Goal: Contribute content

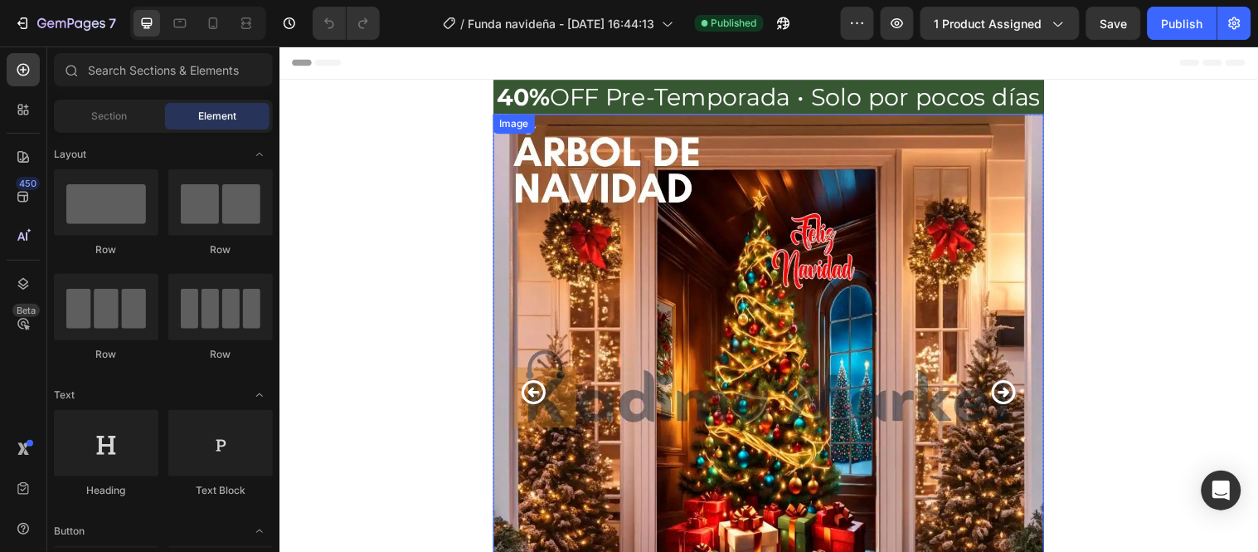
click at [920, 252] on img at bounding box center [777, 394] width 560 height 560
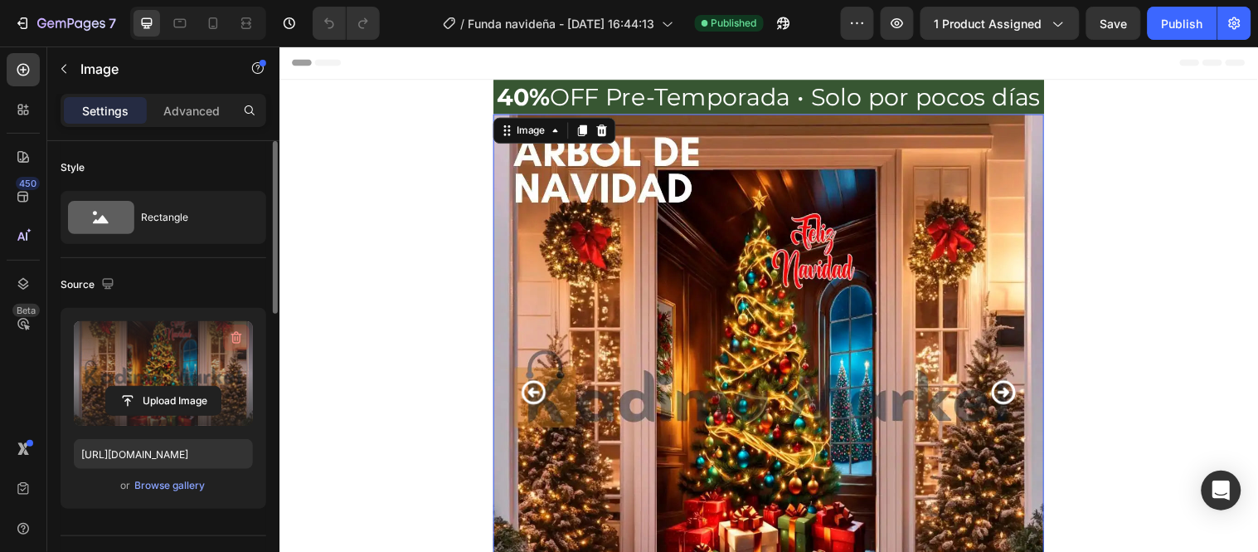
click at [230, 335] on icon "button" at bounding box center [236, 337] width 17 height 17
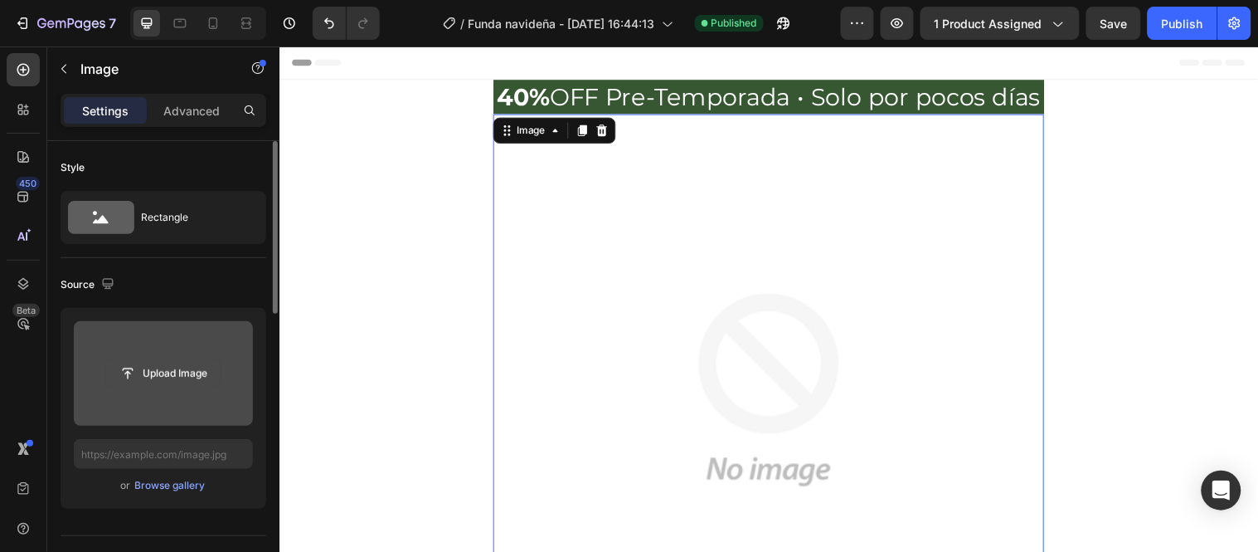
click at [186, 359] on input "file" at bounding box center [163, 373] width 114 height 28
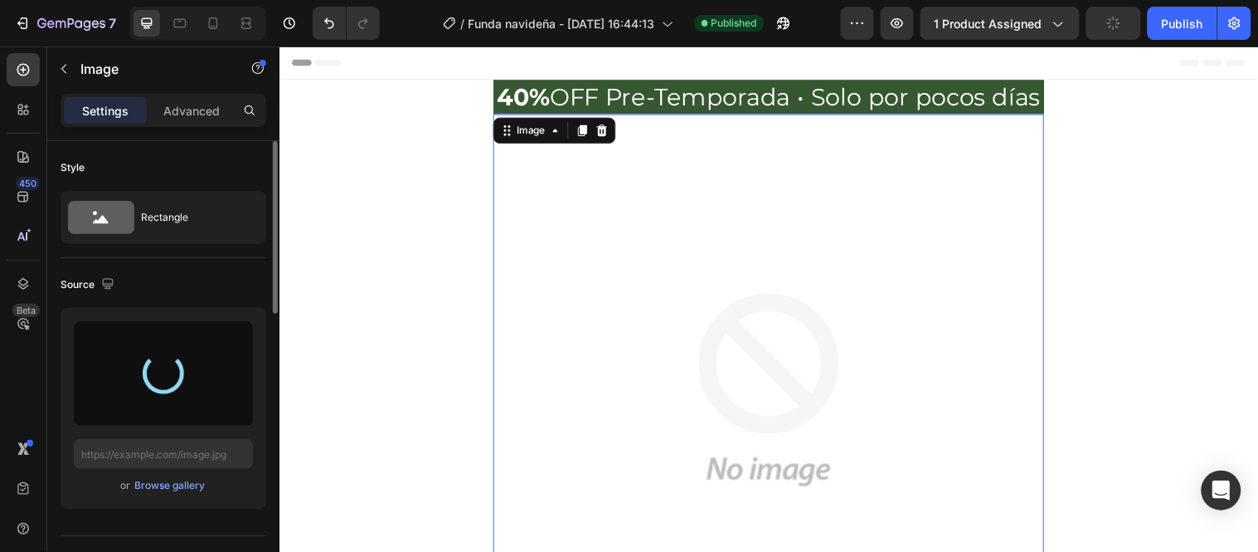
type input "[URL][DOMAIN_NAME]"
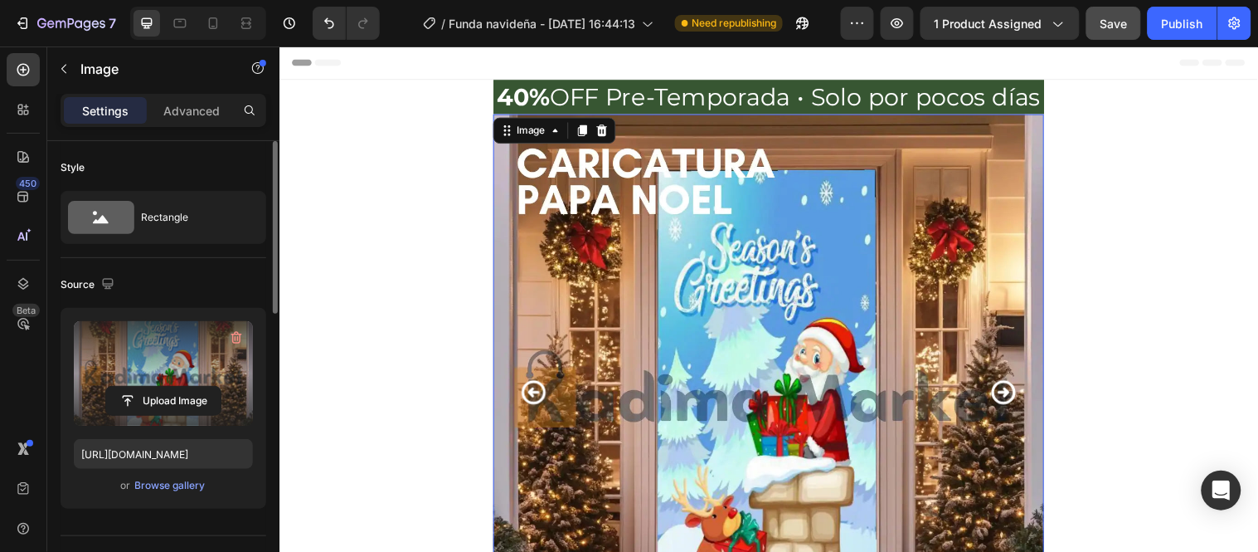
drag, startPoint x: 1184, startPoint y: 22, endPoint x: 1137, endPoint y: 30, distance: 47.0
click at [1184, 23] on div "Publish" at bounding box center [1182, 23] width 41 height 17
click at [1004, 388] on icon "Carousel Next Arrow" at bounding box center [1015, 396] width 29 height 29
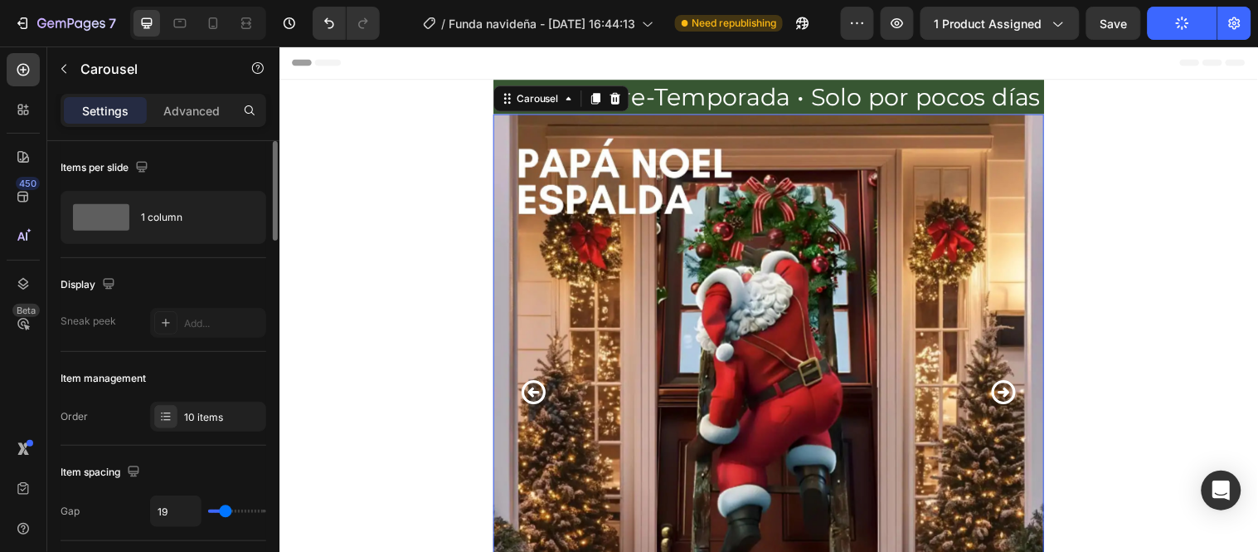
click at [1004, 388] on icon "Carousel Next Arrow" at bounding box center [1015, 396] width 29 height 29
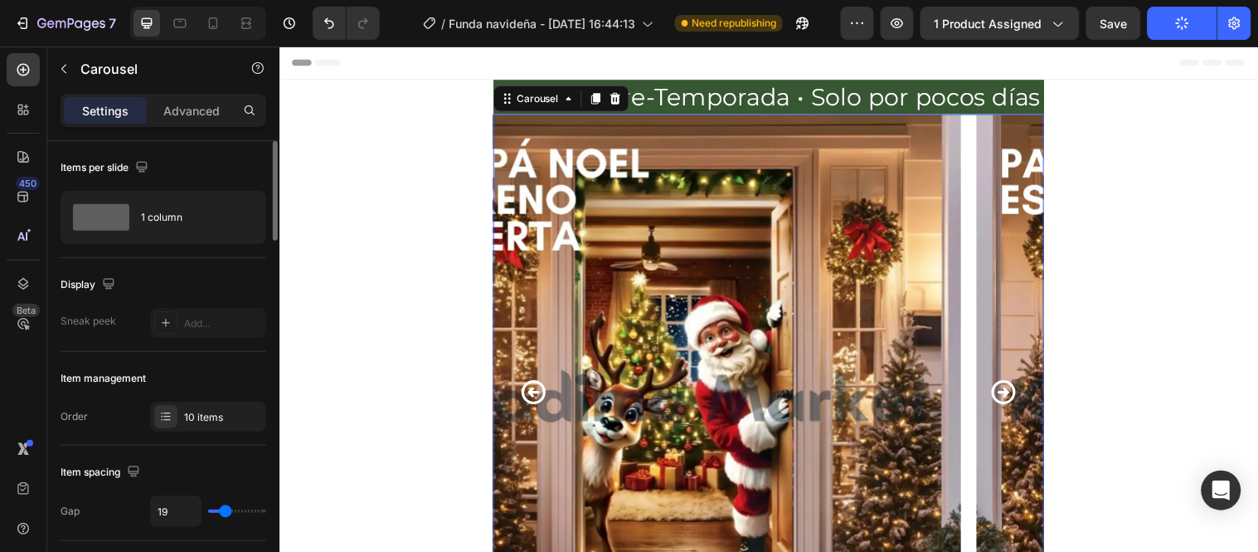
click at [1004, 388] on icon "Carousel Next Arrow" at bounding box center [1015, 396] width 29 height 29
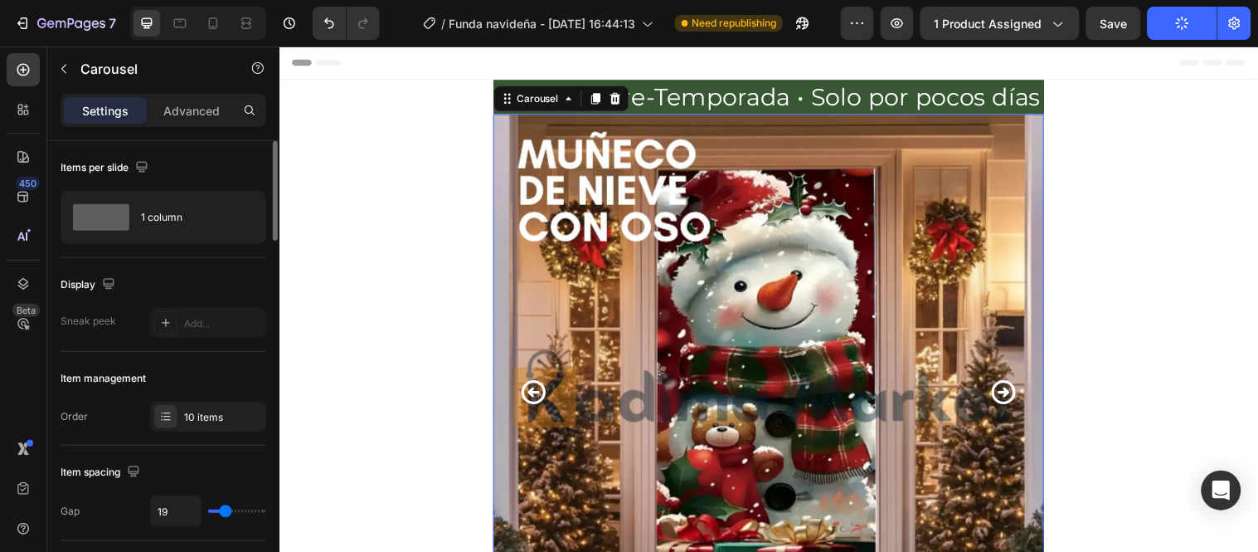
click at [1004, 388] on icon "Carousel Next Arrow" at bounding box center [1015, 396] width 29 height 29
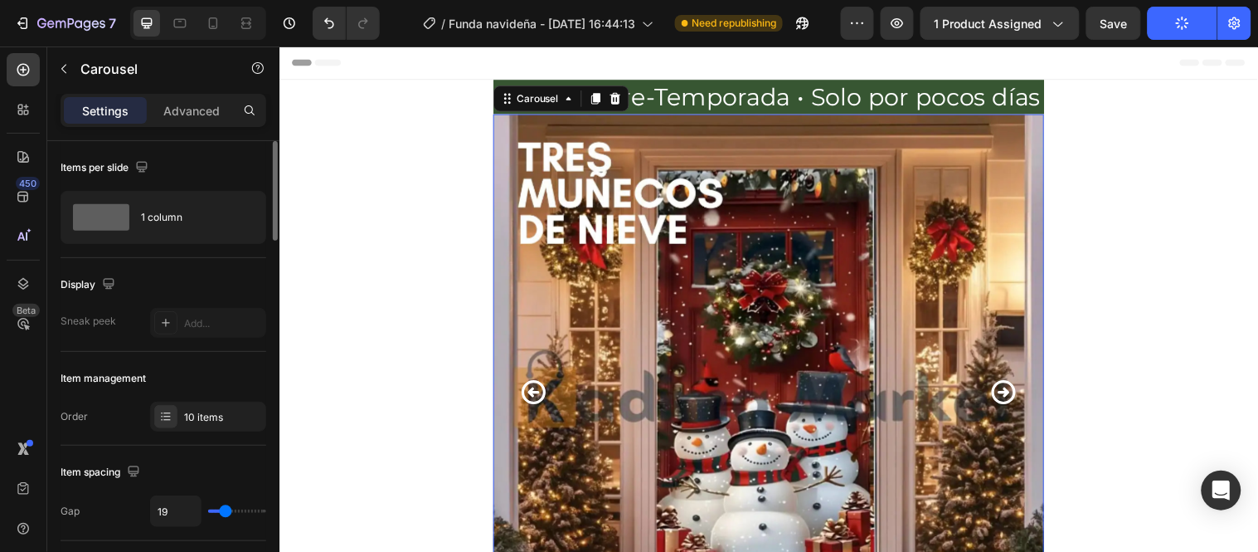
click at [1004, 388] on icon "Carousel Next Arrow" at bounding box center [1015, 396] width 29 height 29
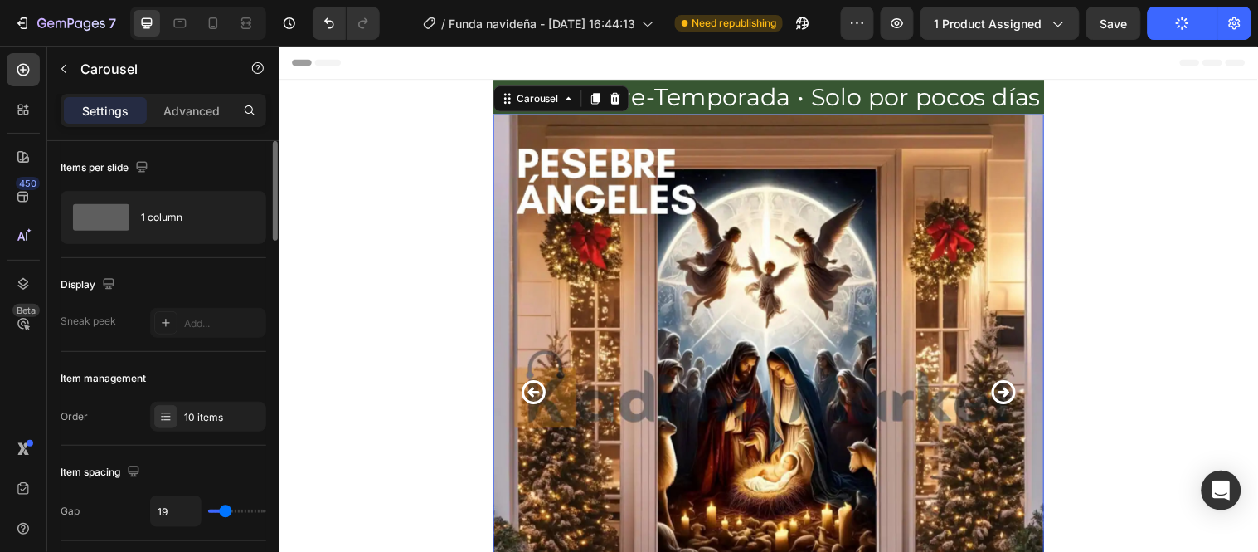
click at [1004, 388] on icon "Carousel Next Arrow" at bounding box center [1015, 396] width 29 height 29
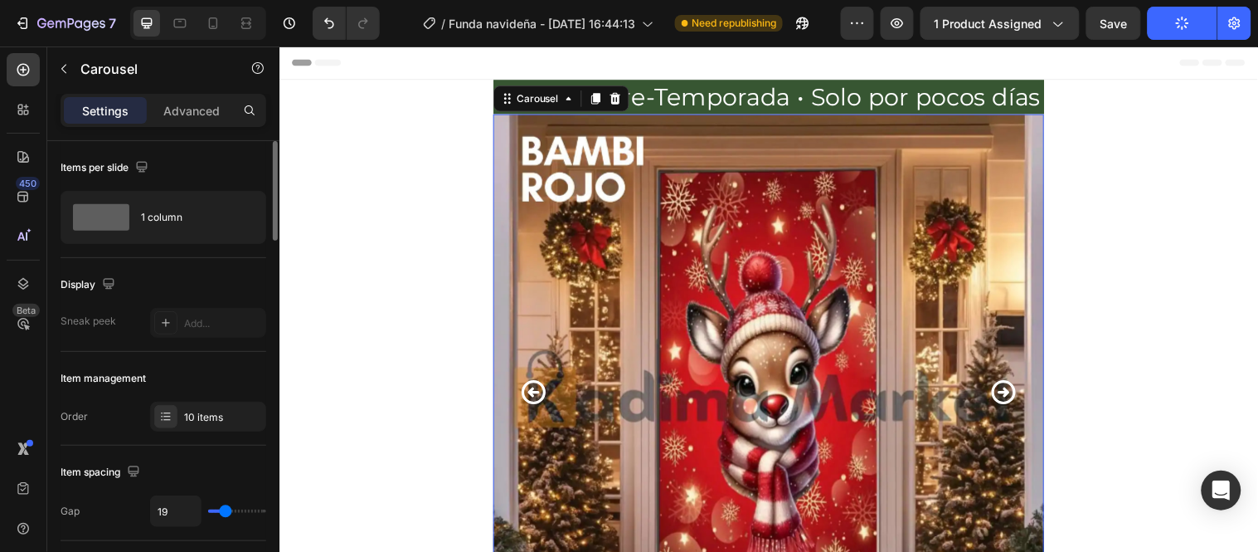
click at [1007, 395] on icon "Carousel Next Arrow" at bounding box center [1015, 396] width 29 height 29
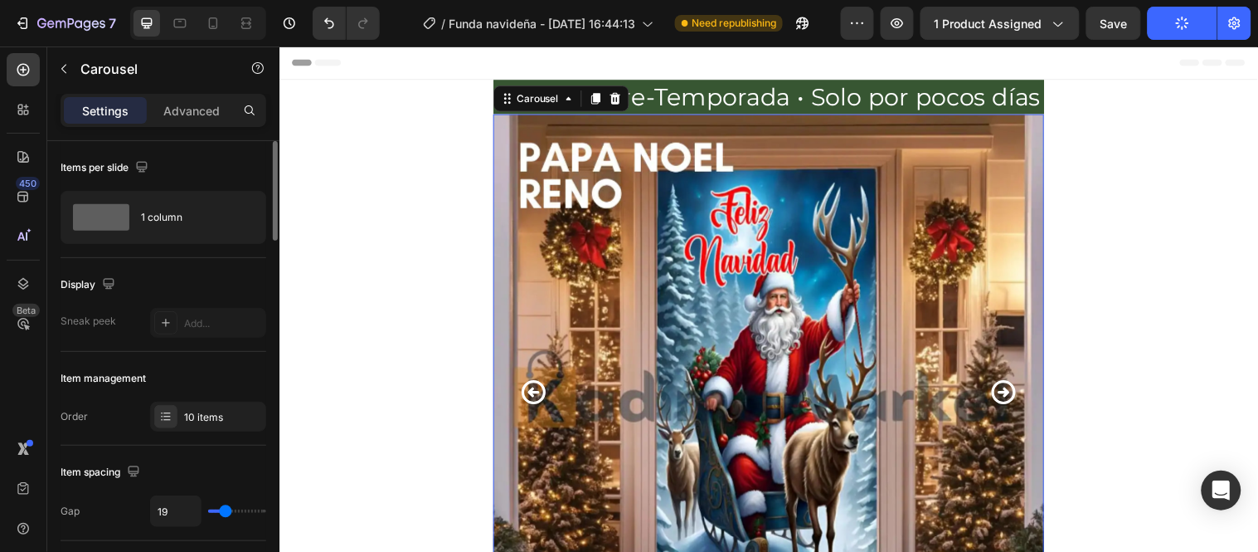
click at [1008, 397] on icon "Carousel Next Arrow" at bounding box center [1015, 397] width 25 height 25
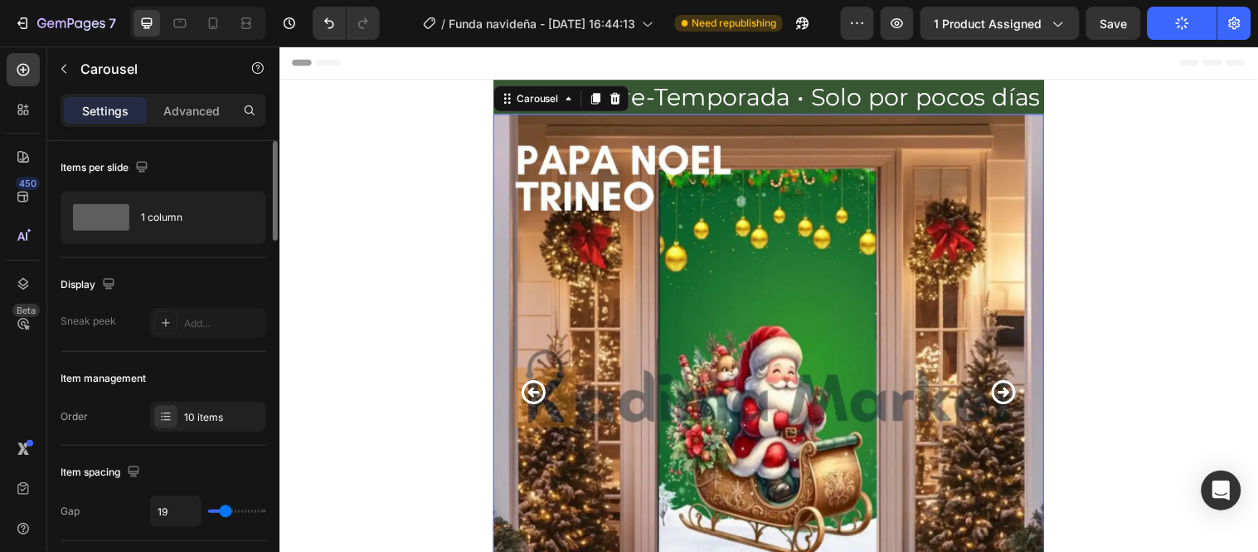
click at [1009, 397] on icon "Carousel Next Arrow" at bounding box center [1015, 397] width 25 height 25
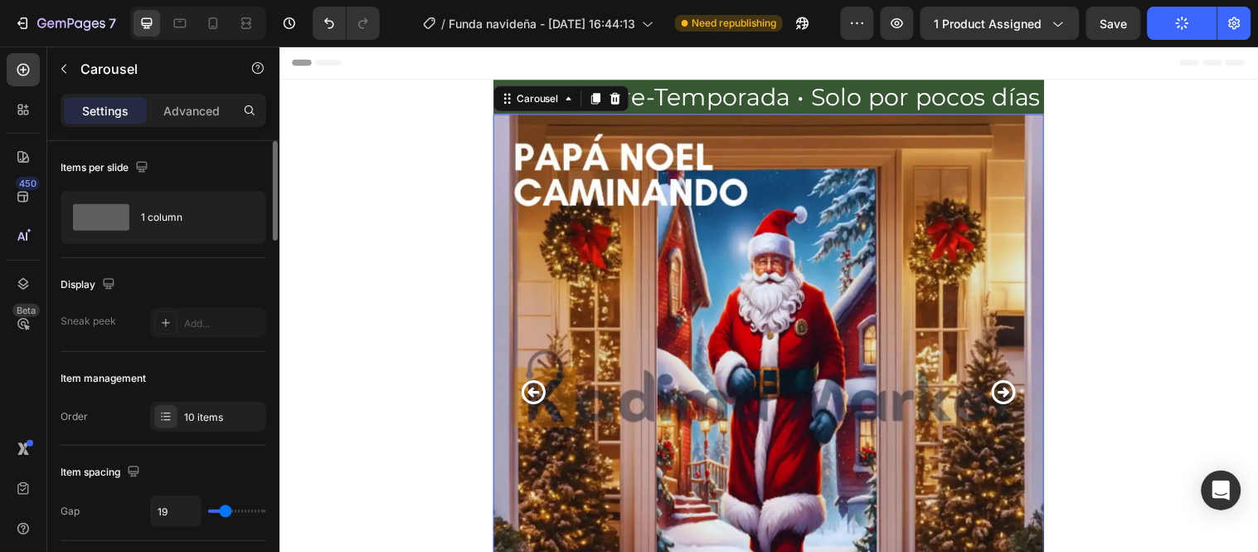
click at [1009, 397] on icon "Carousel Next Arrow" at bounding box center [1015, 397] width 25 height 25
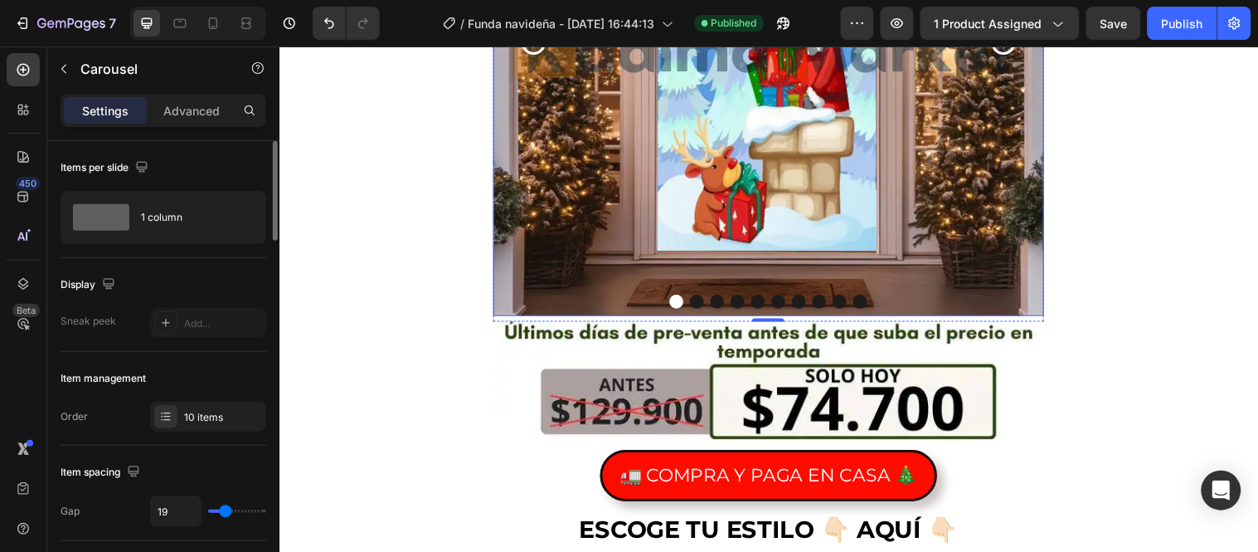
scroll to position [92, 0]
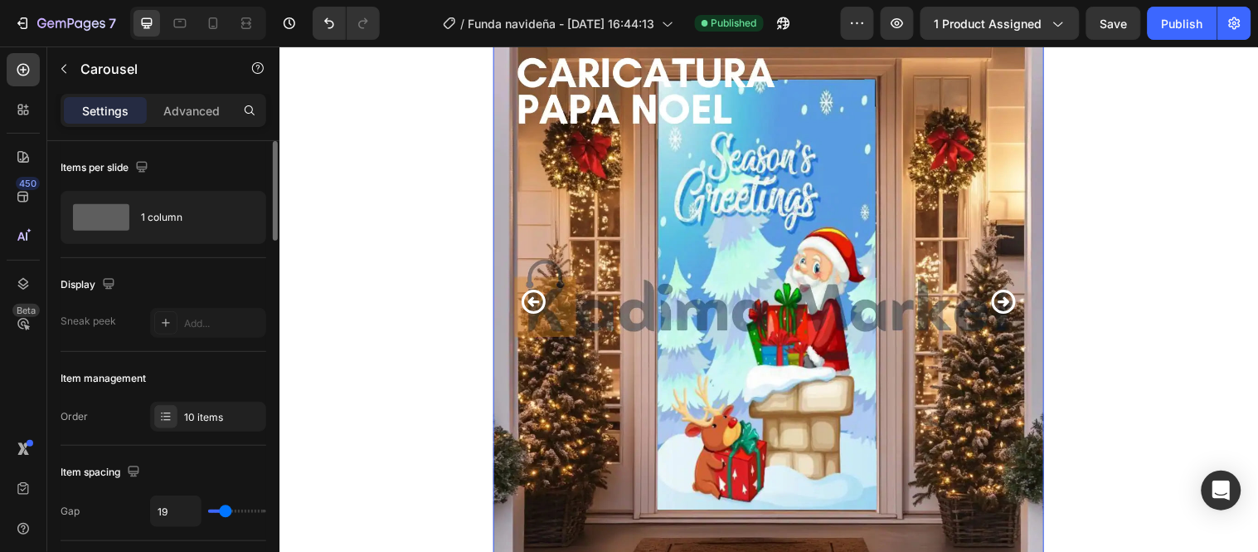
click at [1014, 300] on icon "Carousel Next Arrow" at bounding box center [1015, 304] width 29 height 29
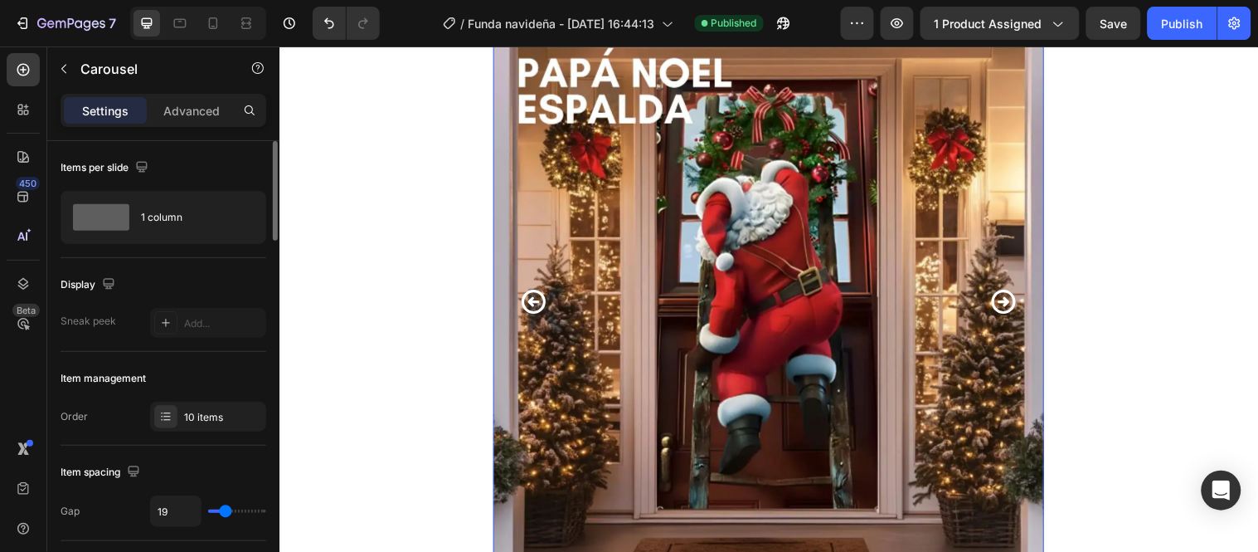
click at [1014, 300] on icon "Carousel Next Arrow" at bounding box center [1015, 304] width 29 height 29
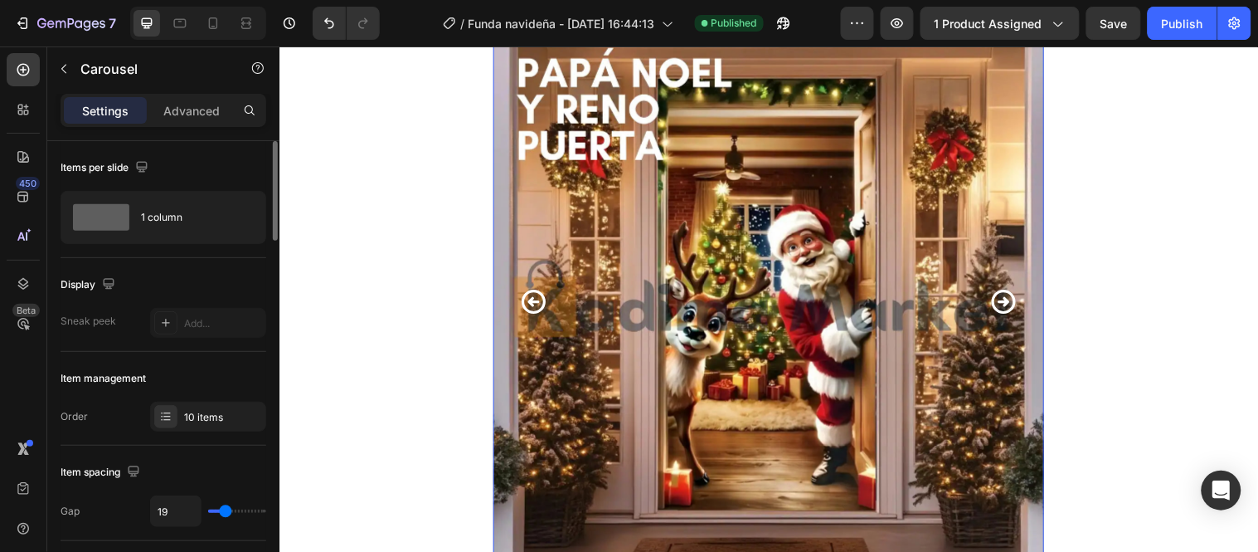
click at [1014, 300] on icon "Carousel Next Arrow" at bounding box center [1015, 304] width 29 height 29
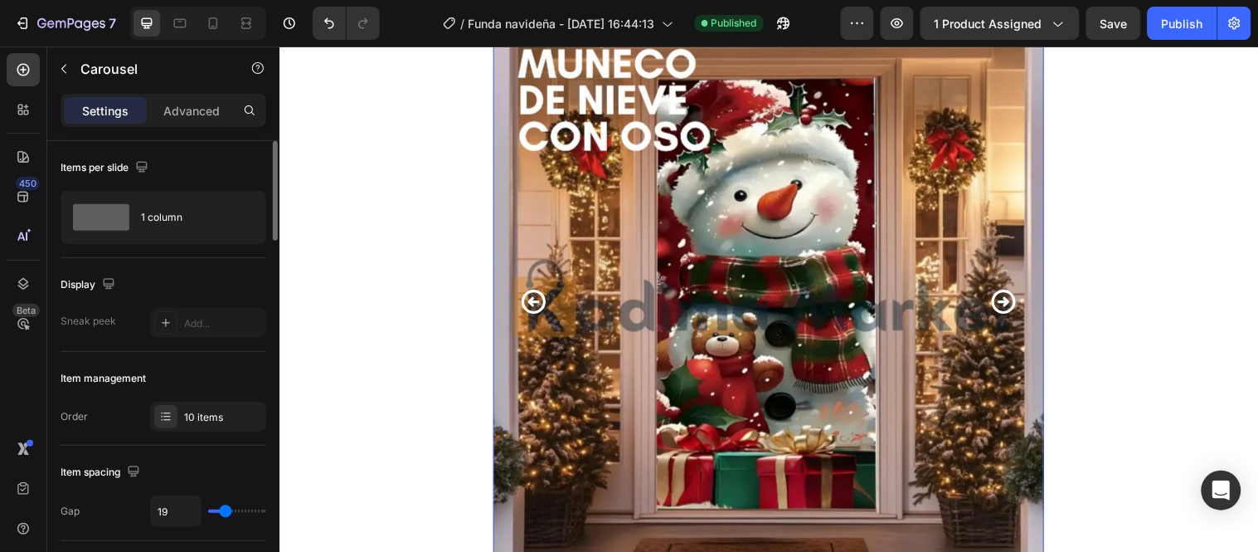
click at [1013, 300] on icon "Carousel Next Arrow" at bounding box center [1015, 304] width 29 height 29
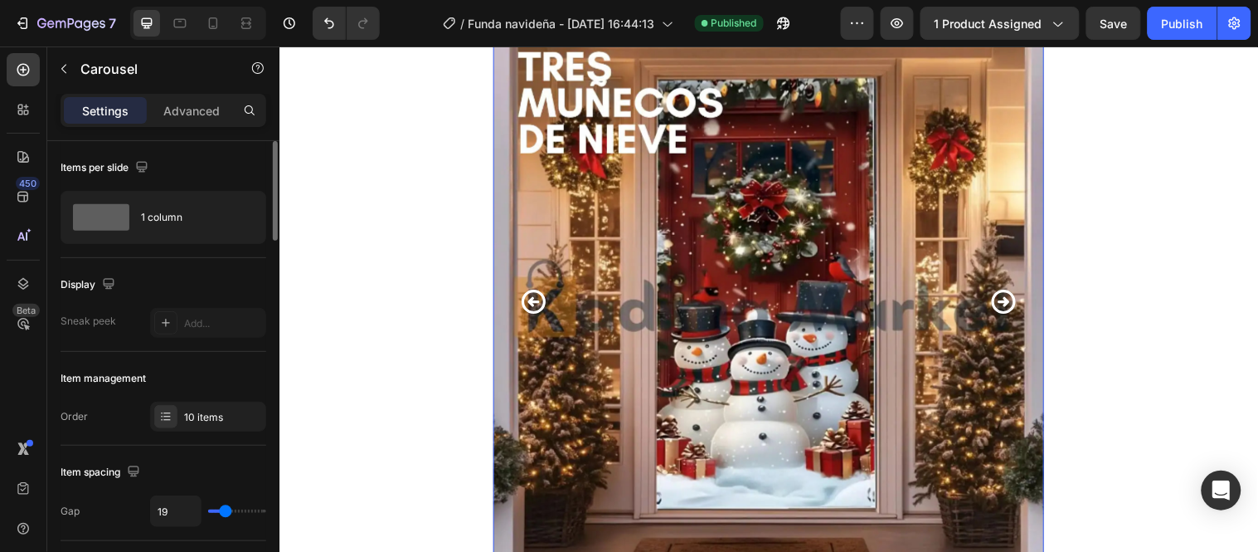
click at [1012, 300] on icon "Carousel Next Arrow" at bounding box center [1015, 304] width 29 height 29
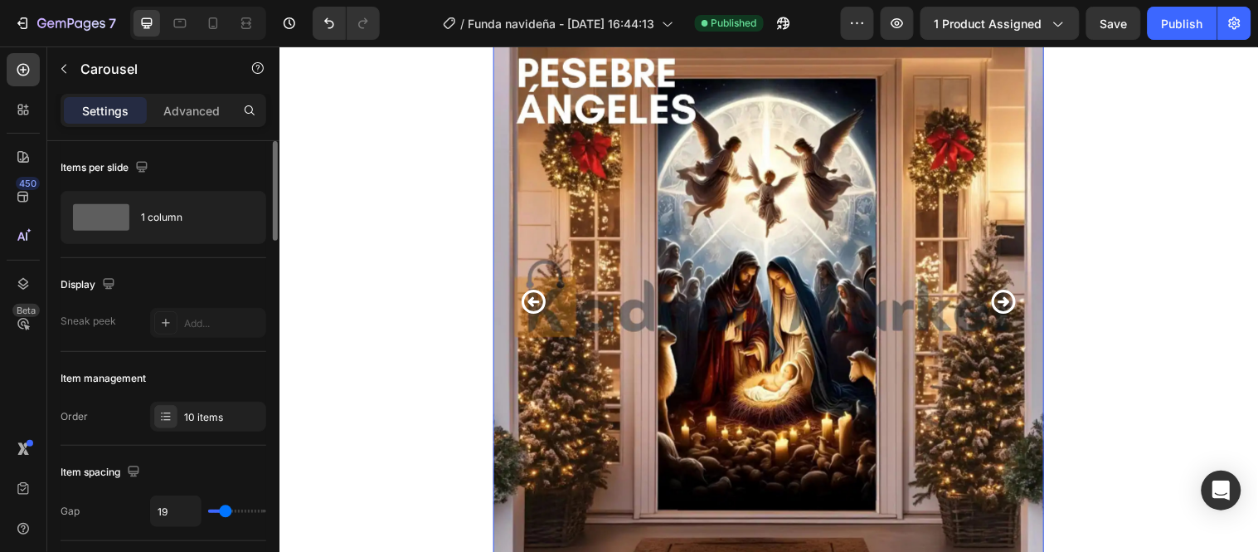
click at [1009, 303] on icon "Carousel Next Arrow" at bounding box center [1015, 305] width 25 height 25
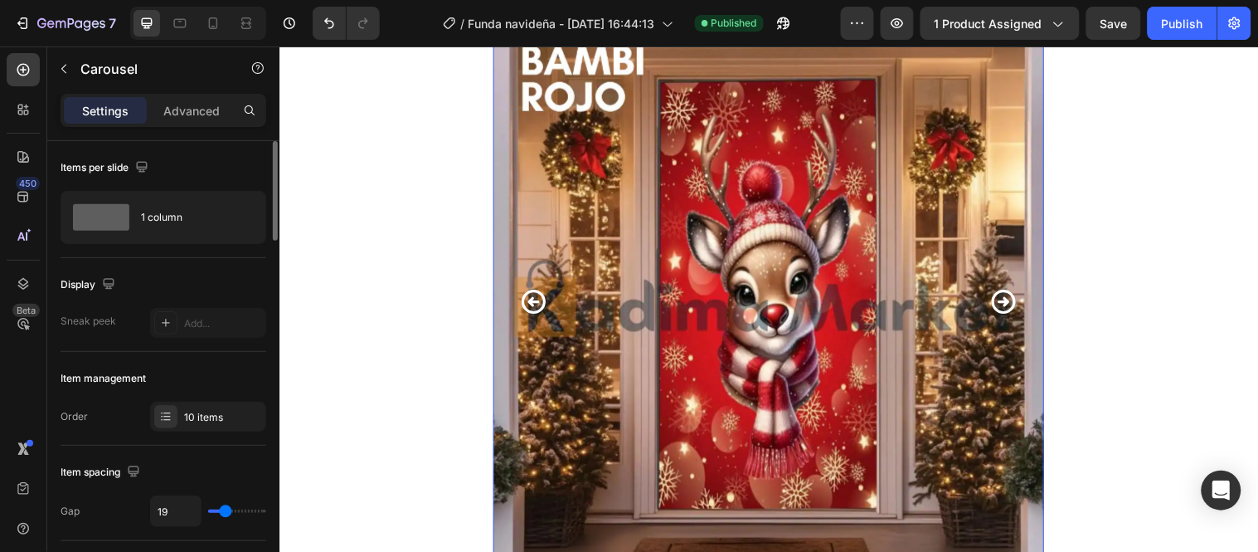
click at [1008, 304] on icon "Carousel Next Arrow" at bounding box center [1015, 305] width 25 height 25
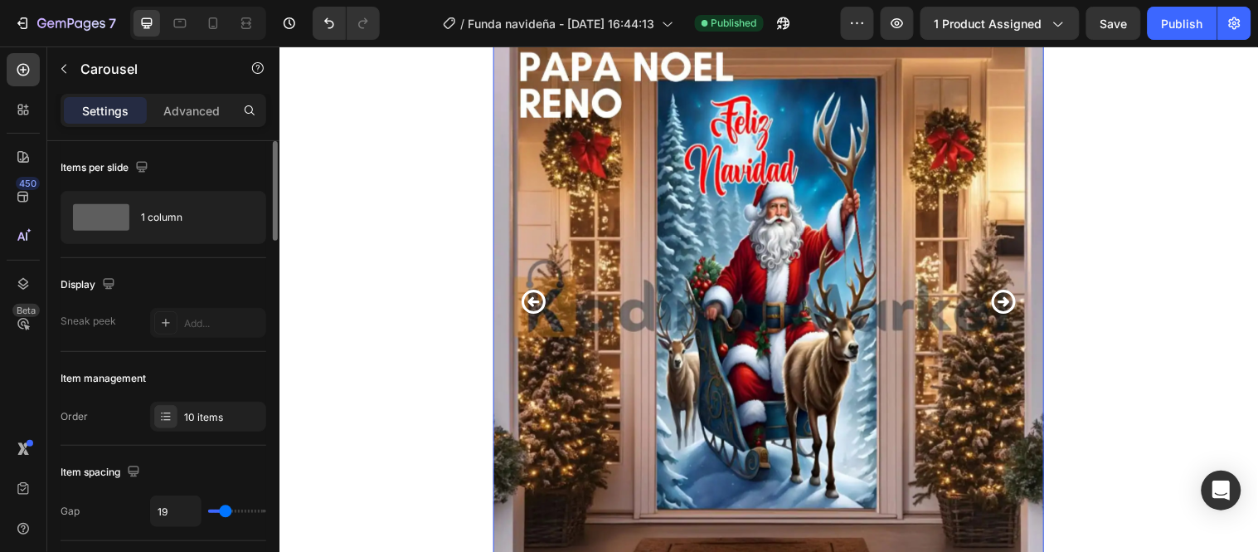
click at [1004, 307] on icon "Carousel Next Arrow" at bounding box center [1015, 304] width 29 height 29
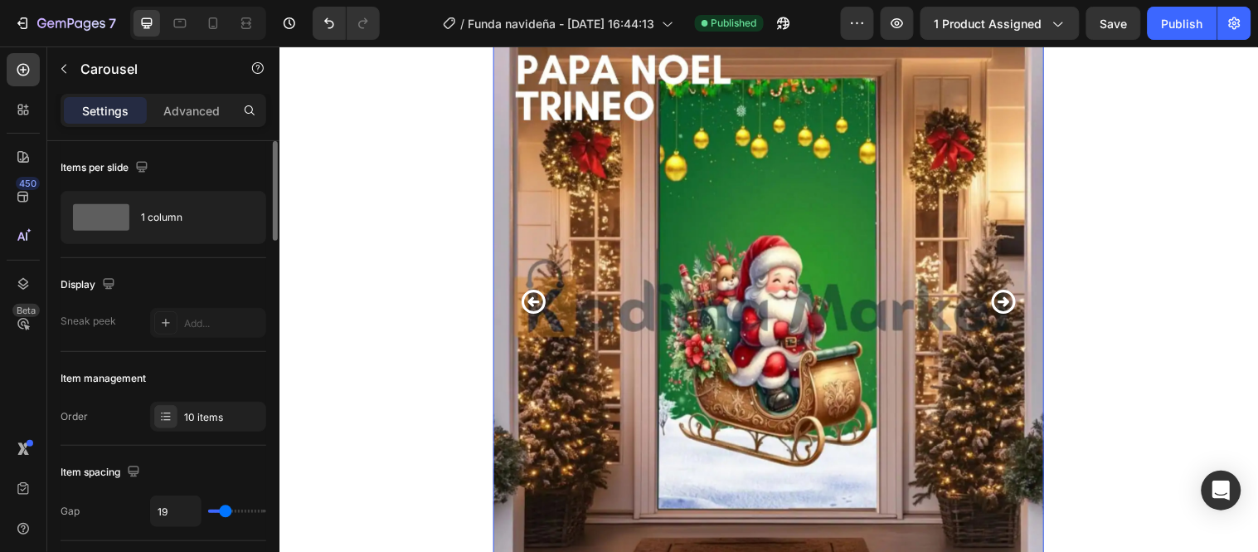
click at [1019, 306] on icon "Carousel Next Arrow" at bounding box center [1015, 305] width 25 height 25
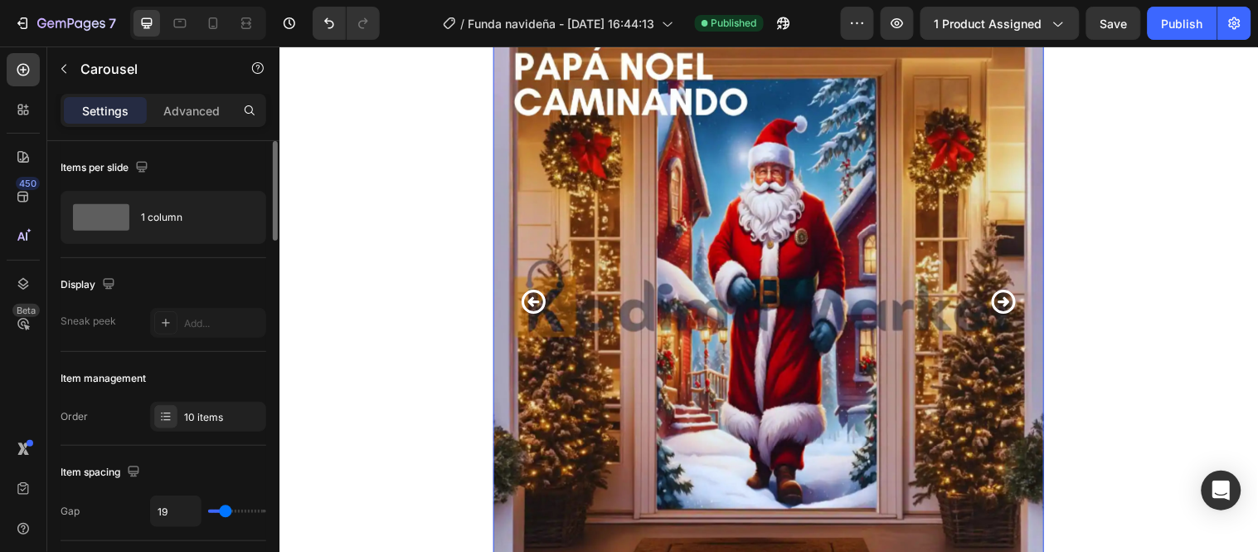
click at [1019, 306] on icon "Carousel Next Arrow" at bounding box center [1015, 305] width 25 height 25
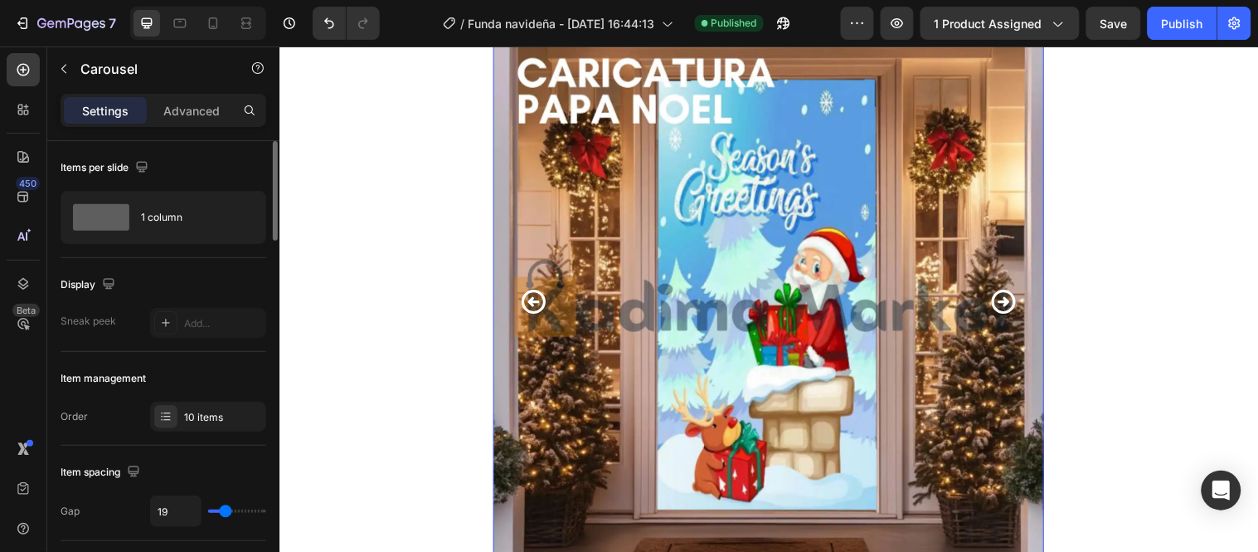
click at [1019, 306] on icon "Carousel Next Arrow" at bounding box center [1015, 305] width 25 height 25
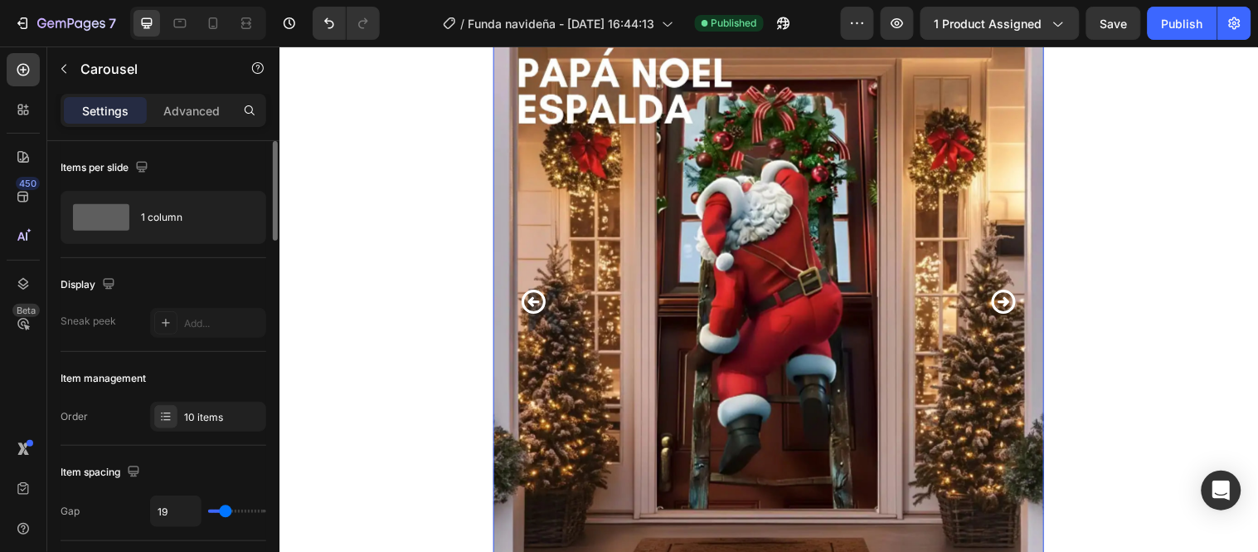
click at [1019, 306] on icon "Carousel Next Arrow" at bounding box center [1015, 305] width 25 height 25
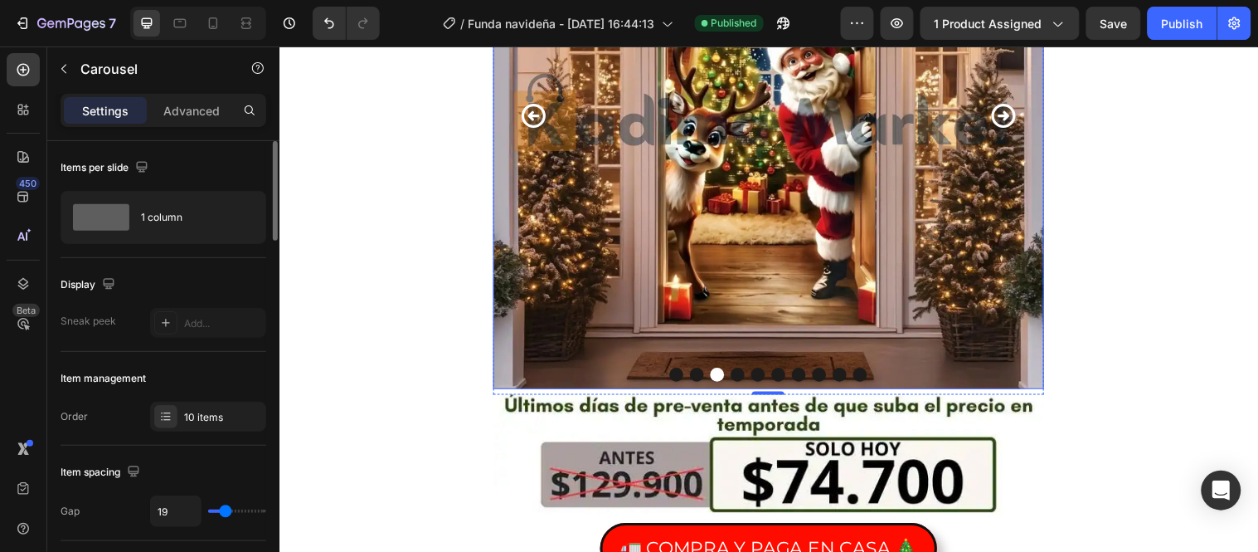
scroll to position [184, 0]
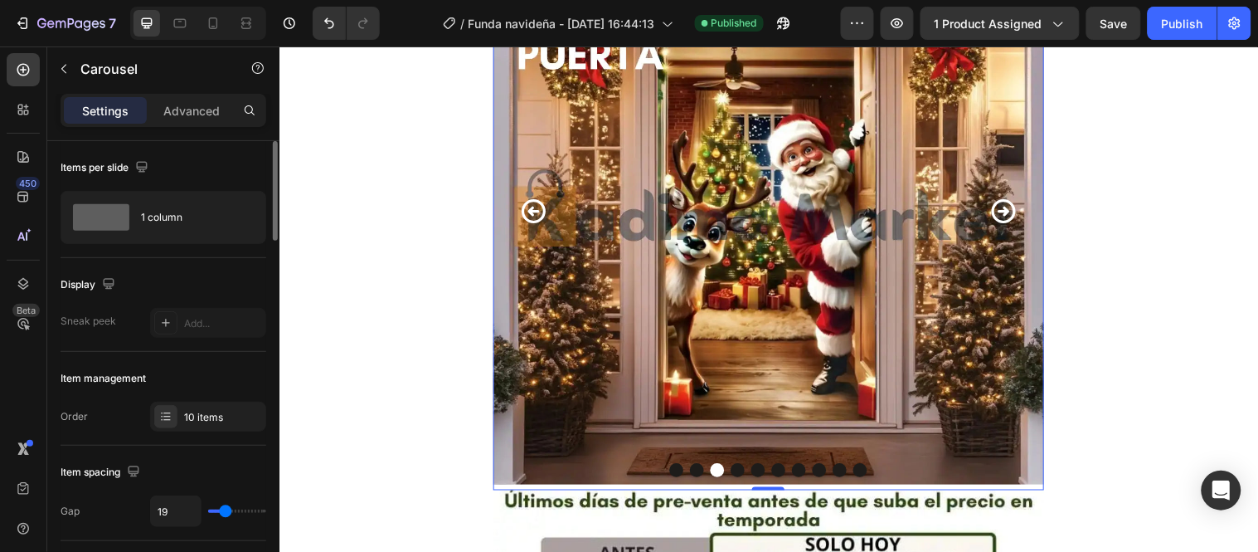
click at [1001, 210] on icon "Carousel Next Arrow" at bounding box center [1015, 212] width 29 height 29
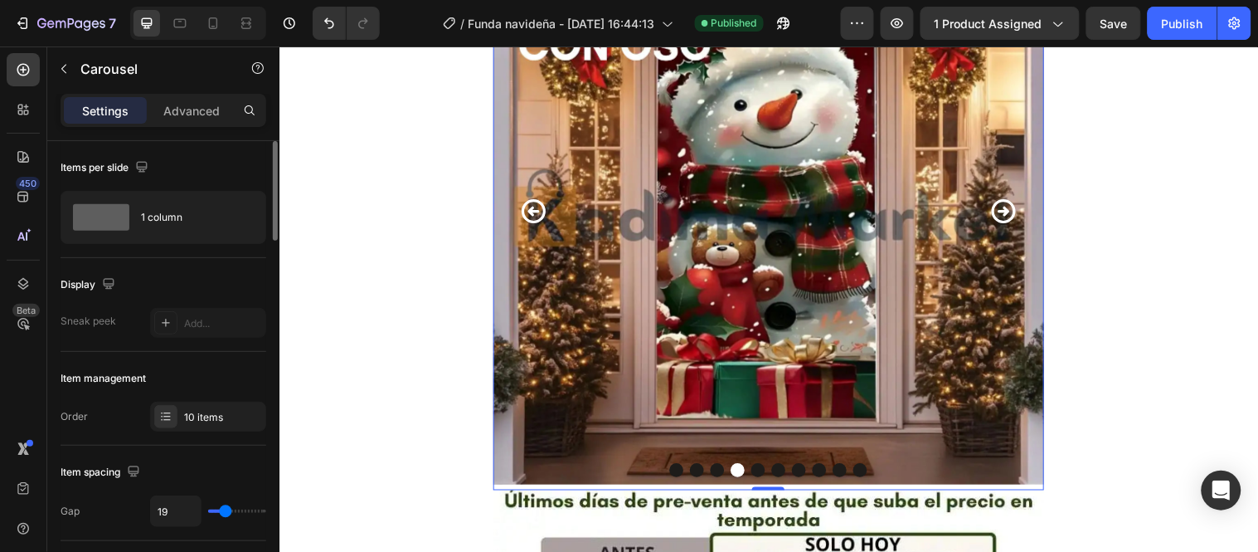
click at [531, 213] on icon "Carousel Back Arrow" at bounding box center [537, 213] width 25 height 25
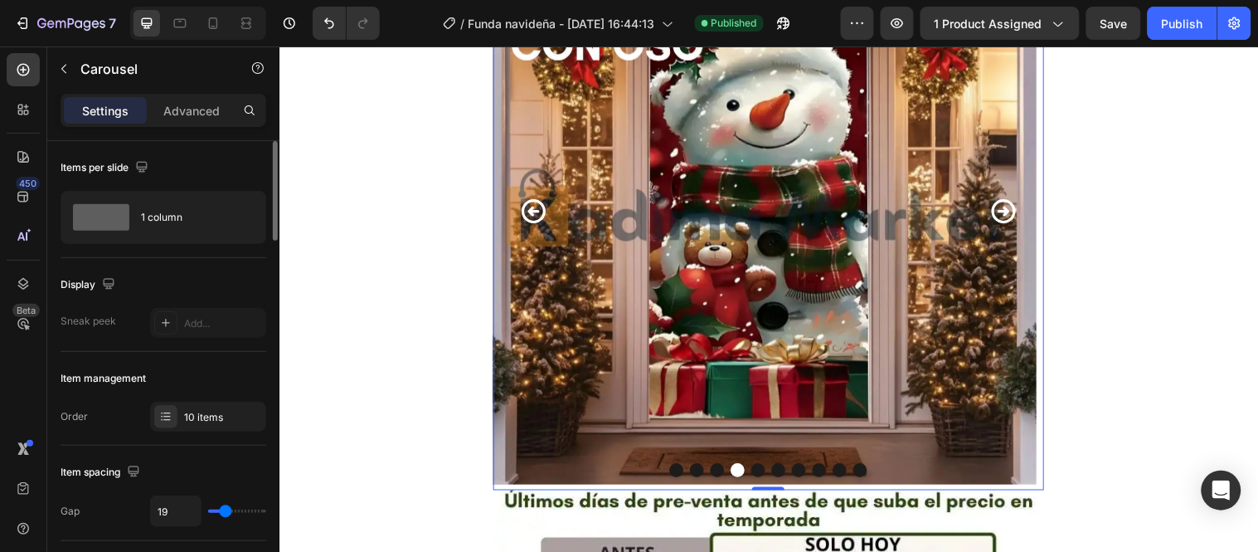
click at [531, 213] on icon "Carousel Back Arrow" at bounding box center [537, 213] width 25 height 25
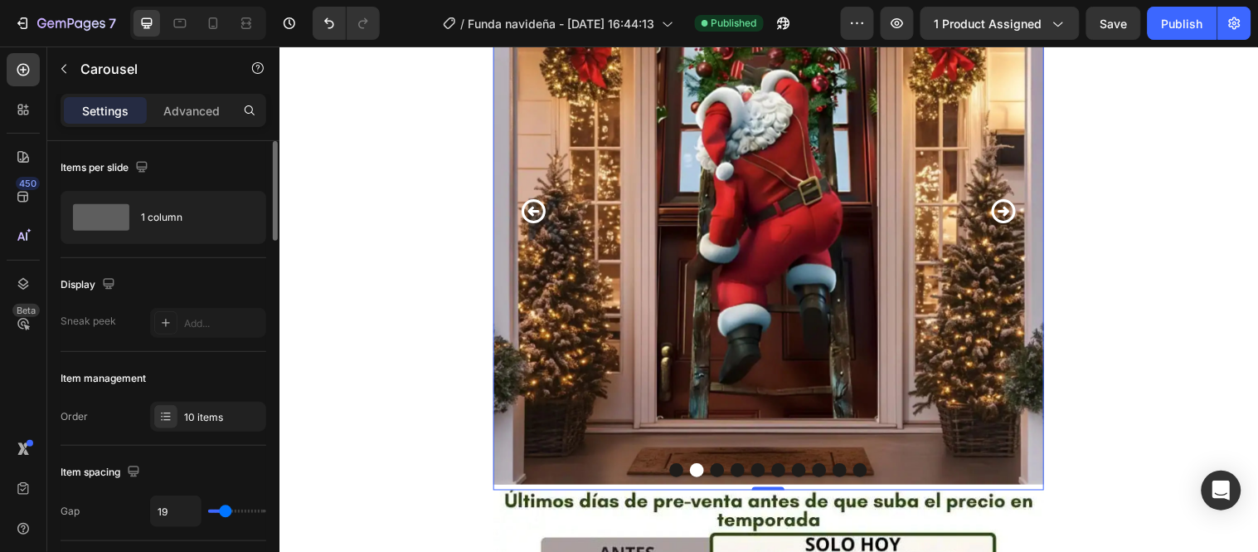
click at [531, 213] on icon "Carousel Back Arrow" at bounding box center [537, 213] width 25 height 25
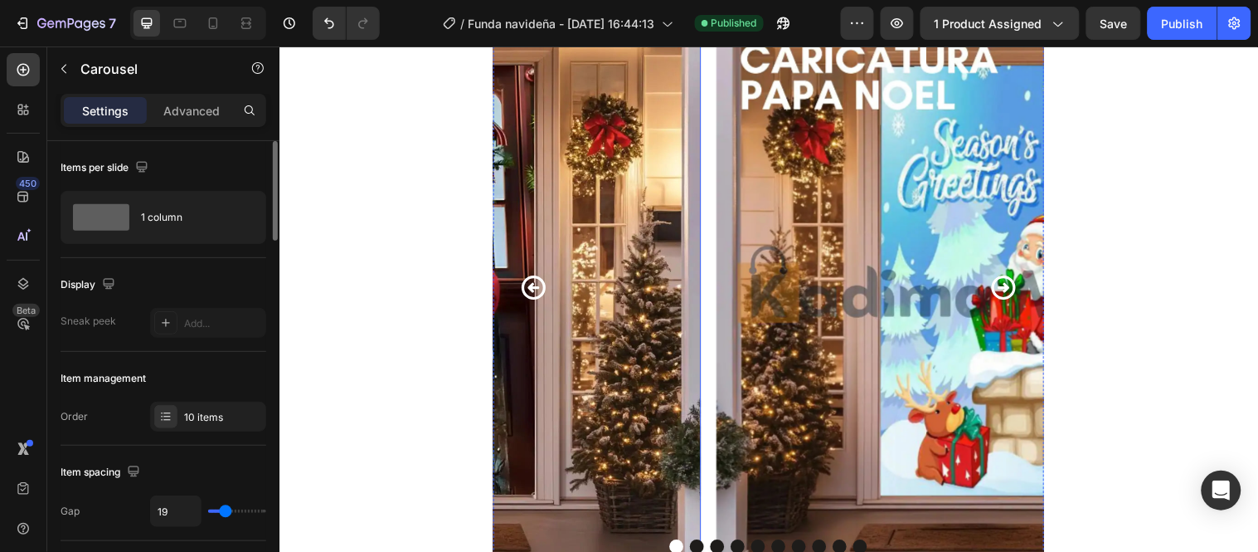
scroll to position [92, 0]
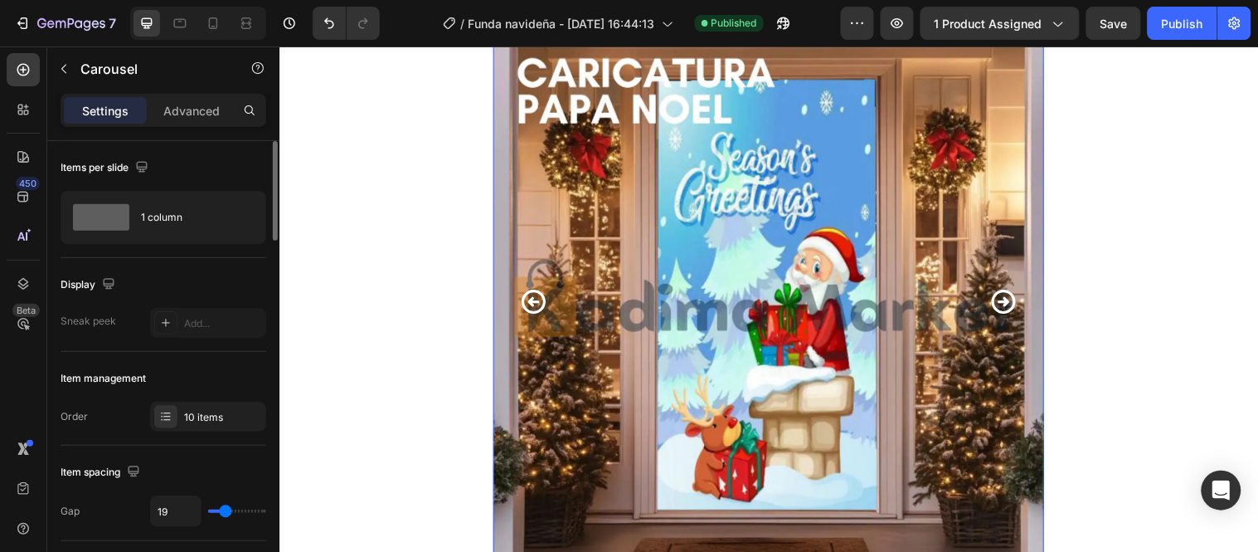
click at [1013, 301] on icon "Carousel Next Arrow" at bounding box center [1015, 304] width 29 height 29
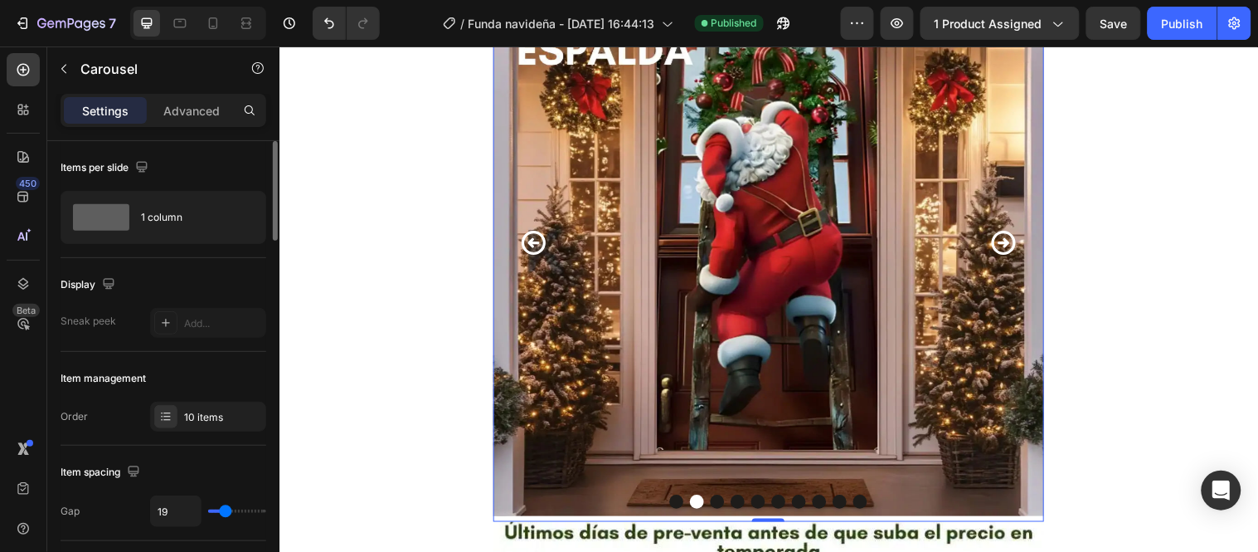
scroll to position [184, 0]
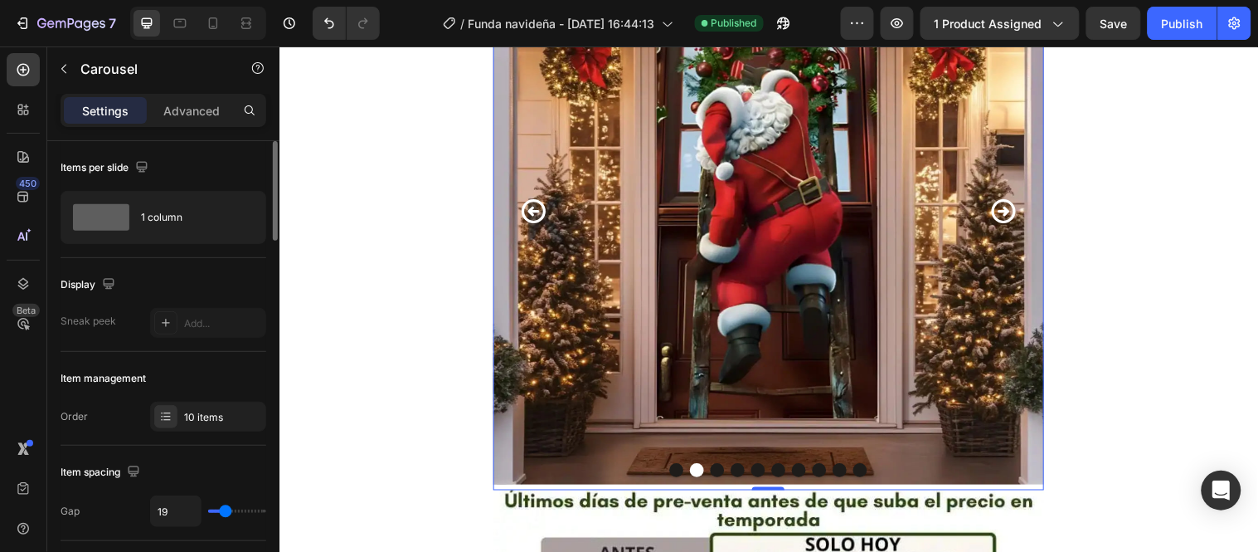
click at [1011, 221] on icon "Carousel Next Arrow" at bounding box center [1015, 213] width 25 height 25
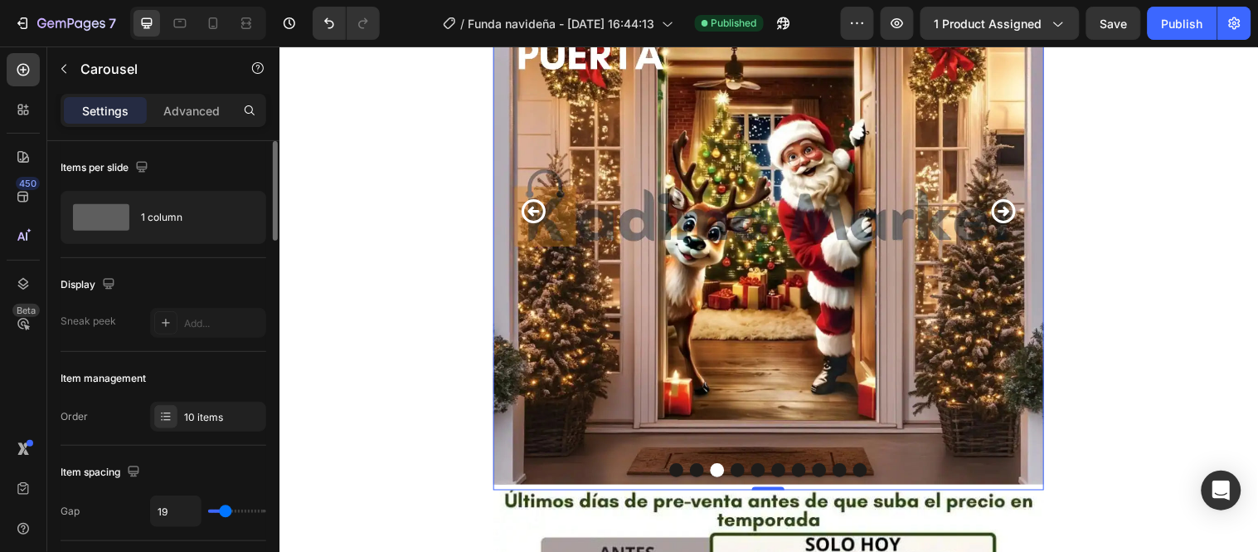
click at [1010, 223] on icon "Carousel Next Arrow" at bounding box center [1015, 213] width 25 height 25
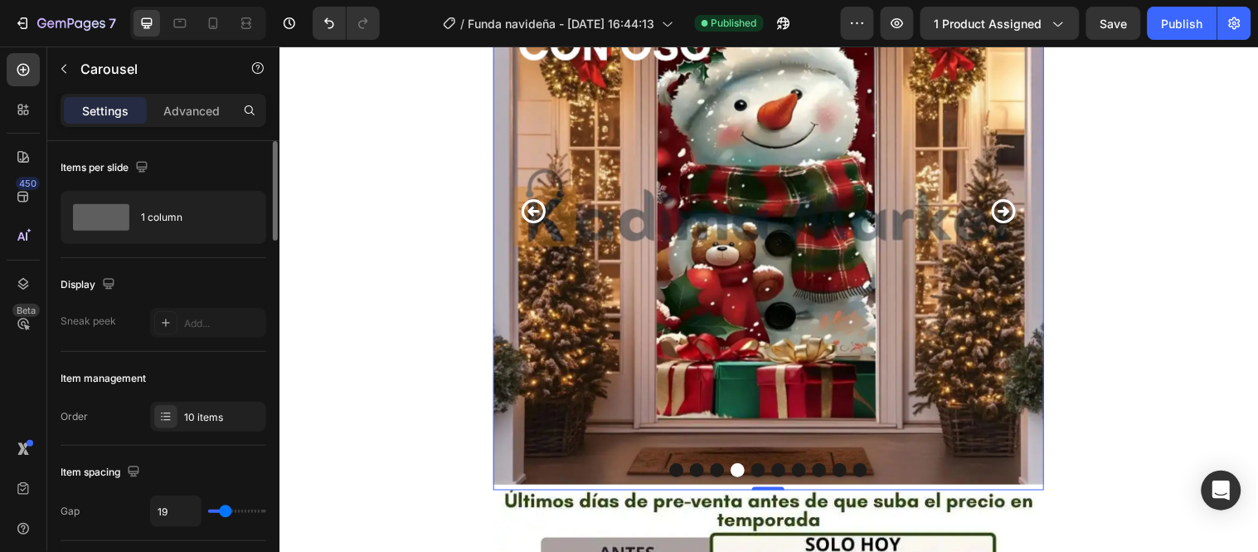
click at [1009, 223] on icon "Carousel Next Arrow" at bounding box center [1015, 213] width 25 height 25
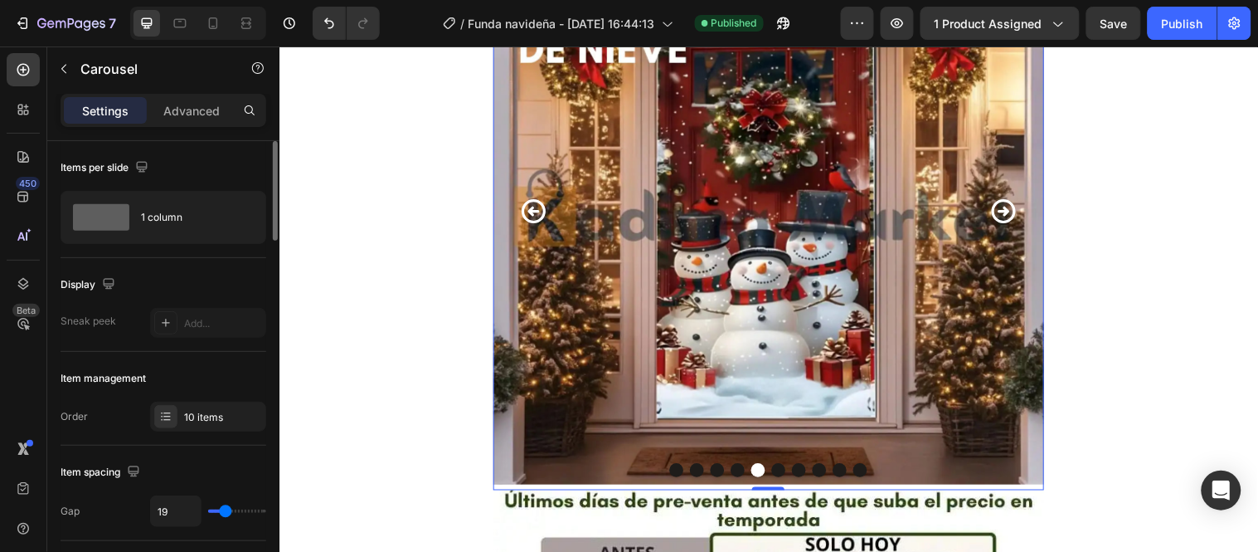
click at [1009, 223] on icon "Carousel Next Arrow" at bounding box center [1015, 213] width 25 height 25
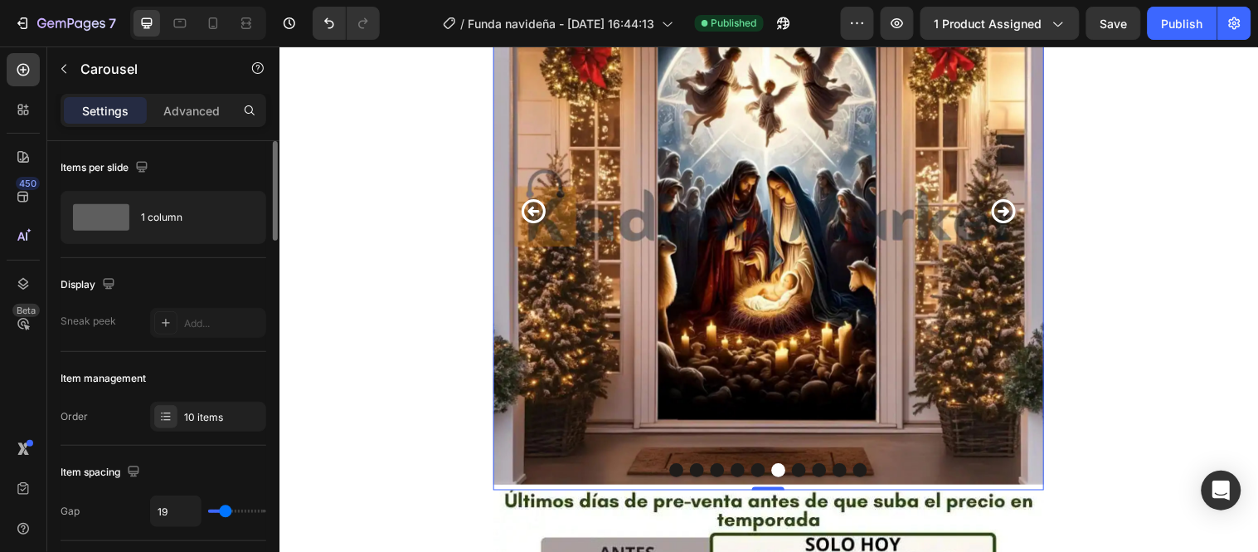
click at [1009, 223] on icon "Carousel Next Arrow" at bounding box center [1015, 213] width 25 height 25
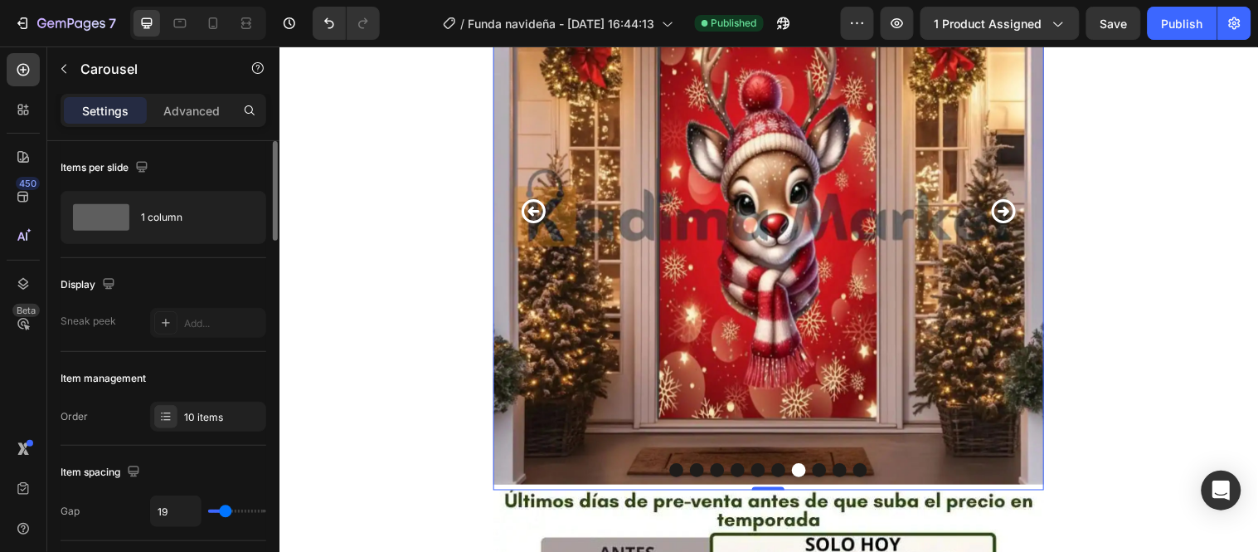
click at [1009, 223] on icon "Carousel Next Arrow" at bounding box center [1015, 213] width 25 height 25
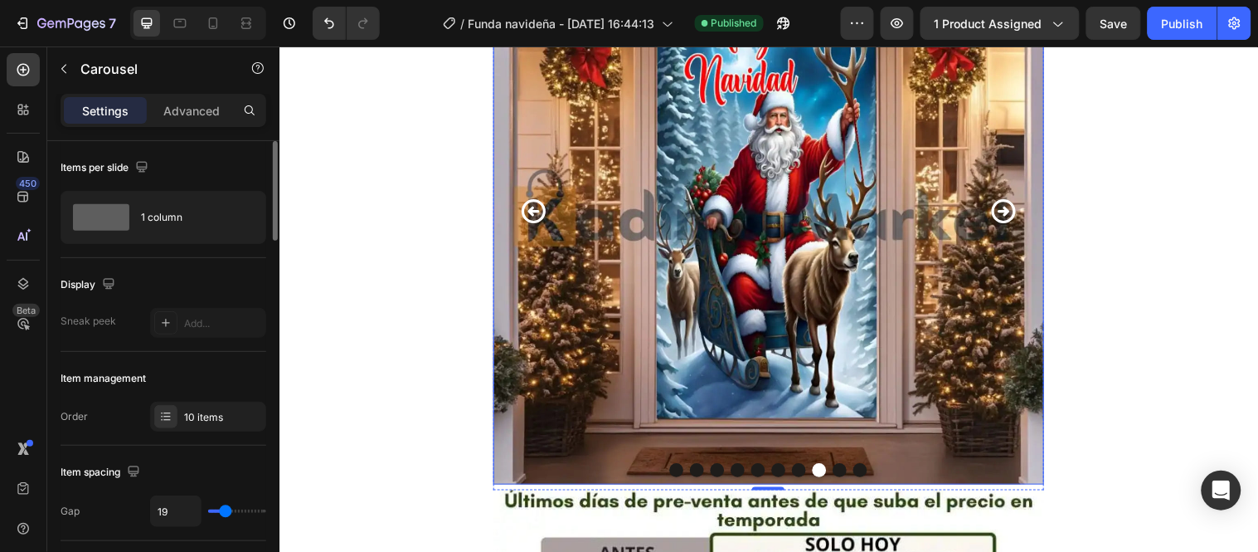
click at [697, 260] on img at bounding box center [777, 210] width 560 height 560
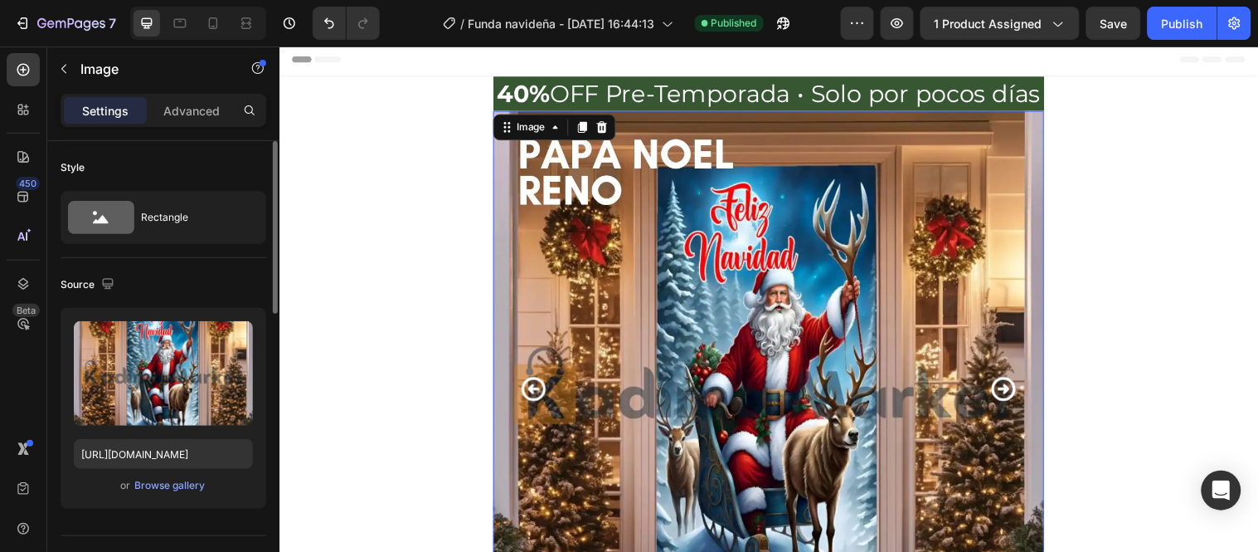
scroll to position [0, 0]
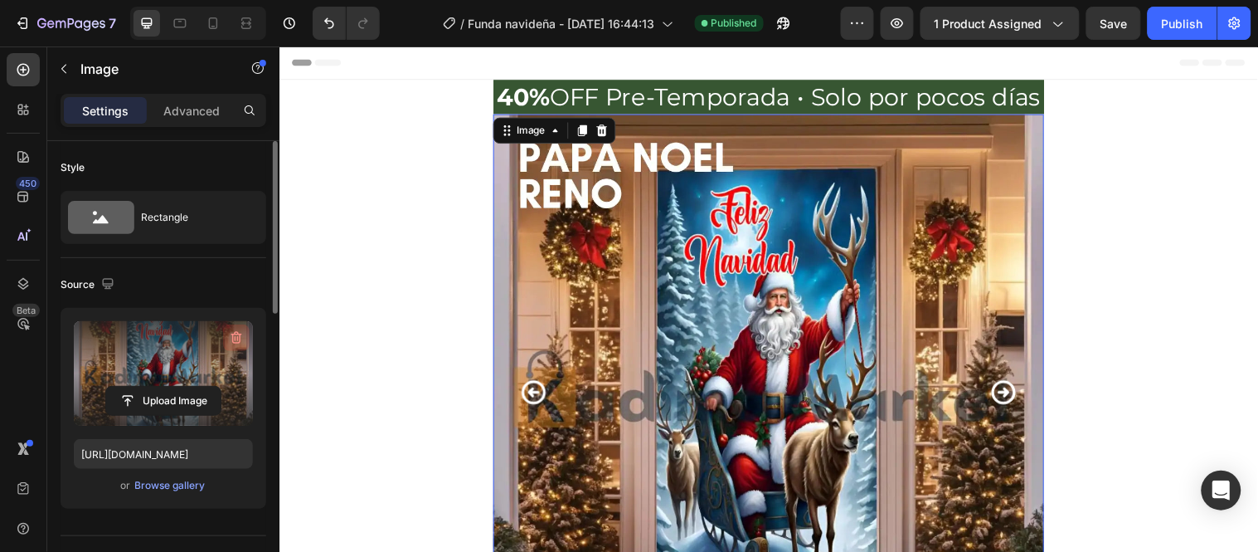
click at [230, 337] on icon "button" at bounding box center [236, 337] width 17 height 17
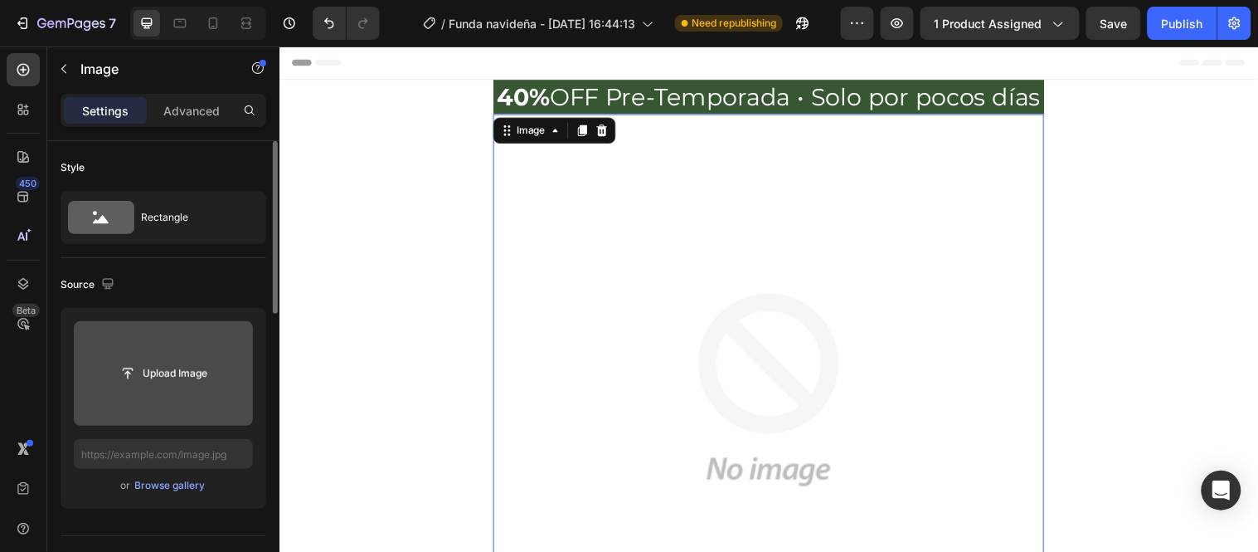
click at [164, 388] on input "file" at bounding box center [163, 373] width 179 height 104
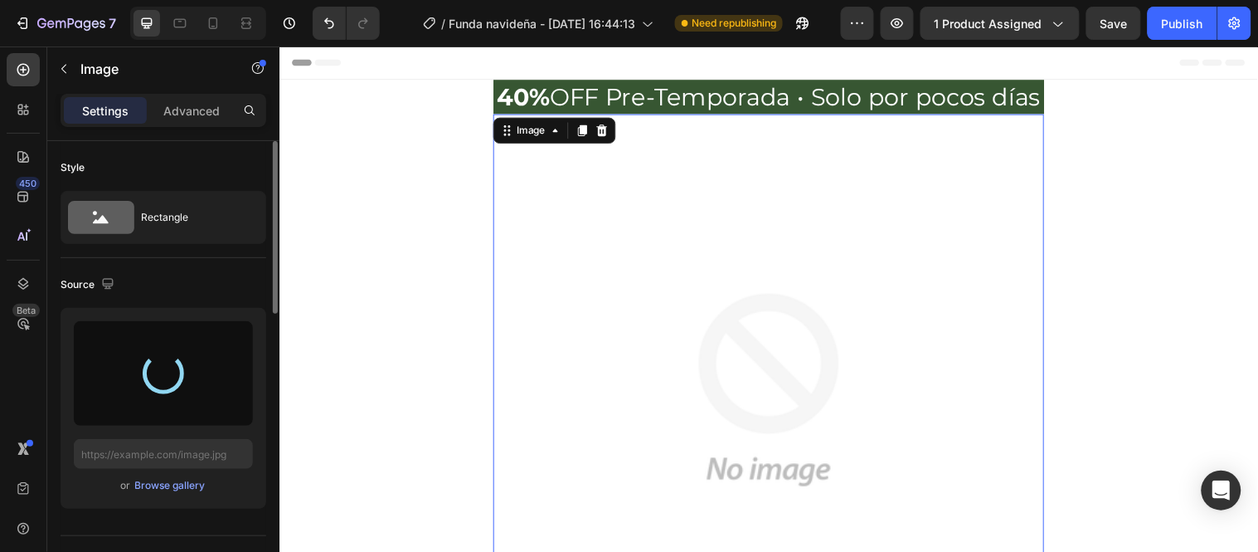
type input "[URL][DOMAIN_NAME]"
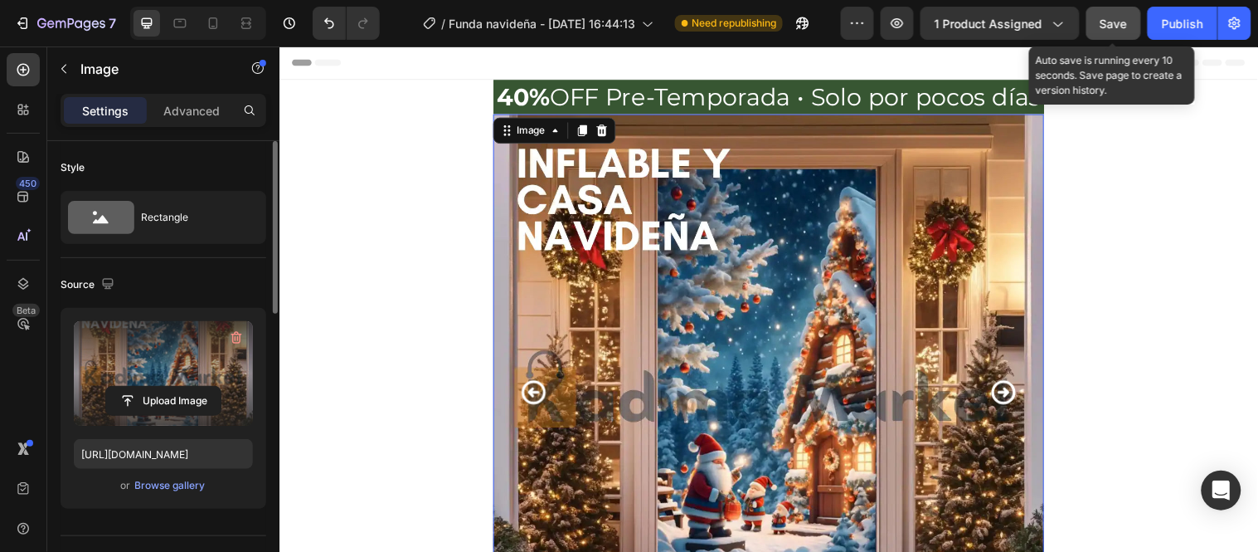
click at [1120, 31] on div "Save" at bounding box center [1114, 23] width 27 height 17
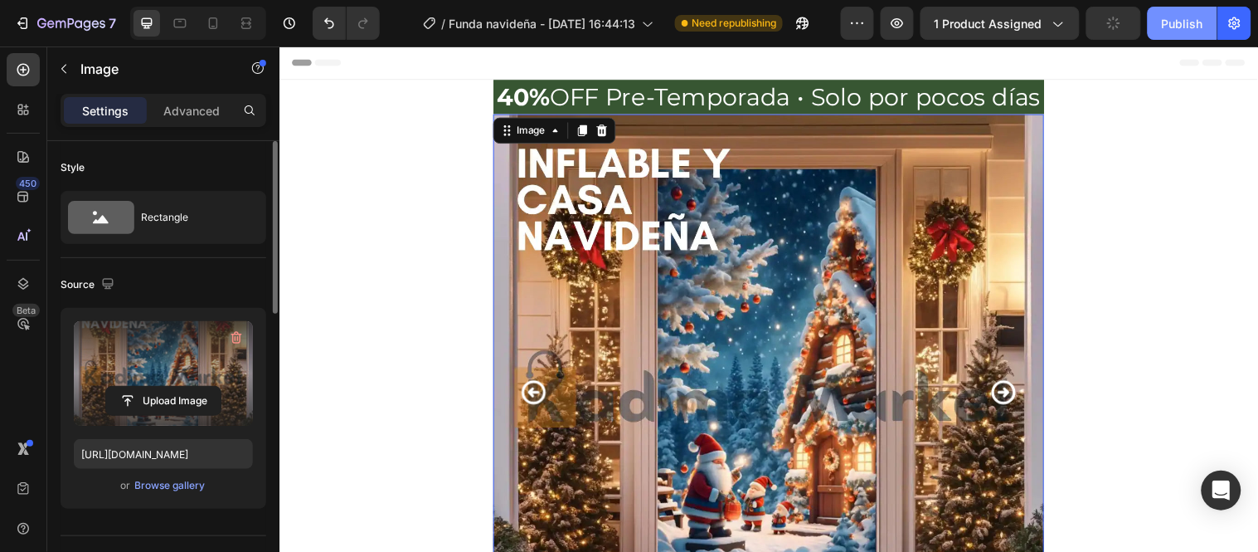
click at [1176, 29] on div "Publish" at bounding box center [1182, 23] width 41 height 17
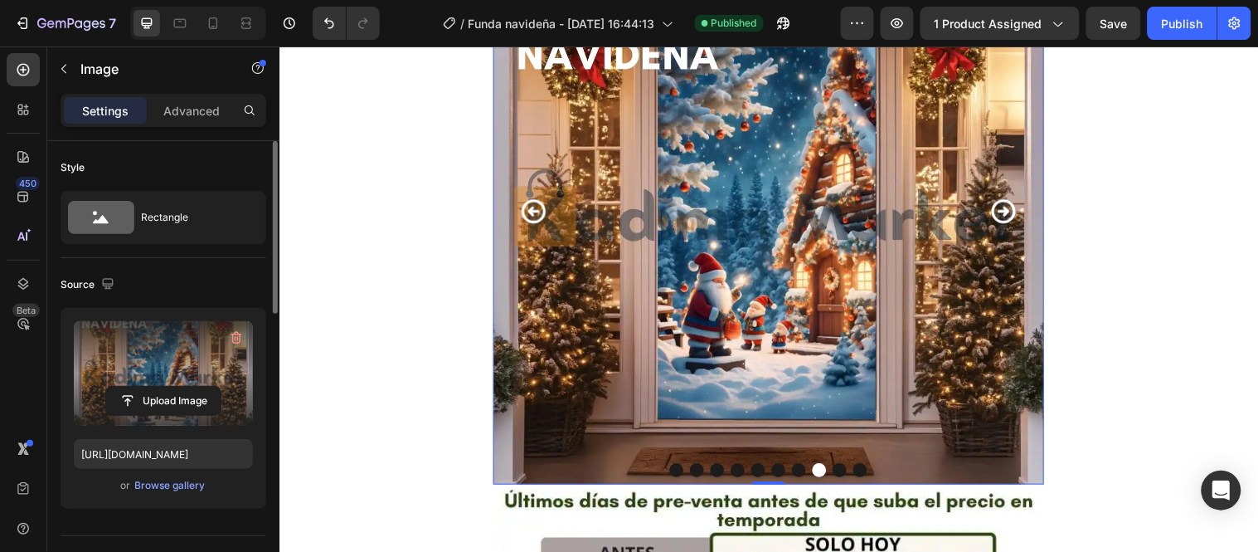
scroll to position [184, 0]
